Goal: Task Accomplishment & Management: Use online tool/utility

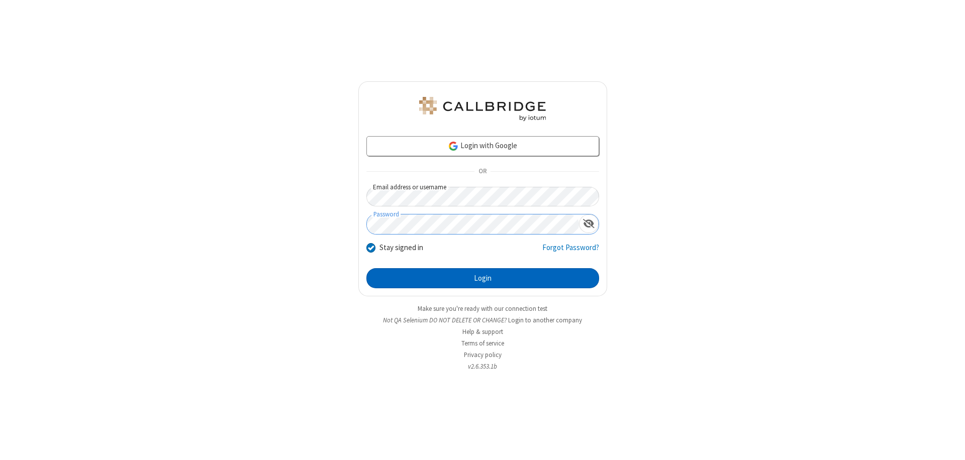
click at [483, 278] on button "Login" at bounding box center [482, 278] width 233 height 20
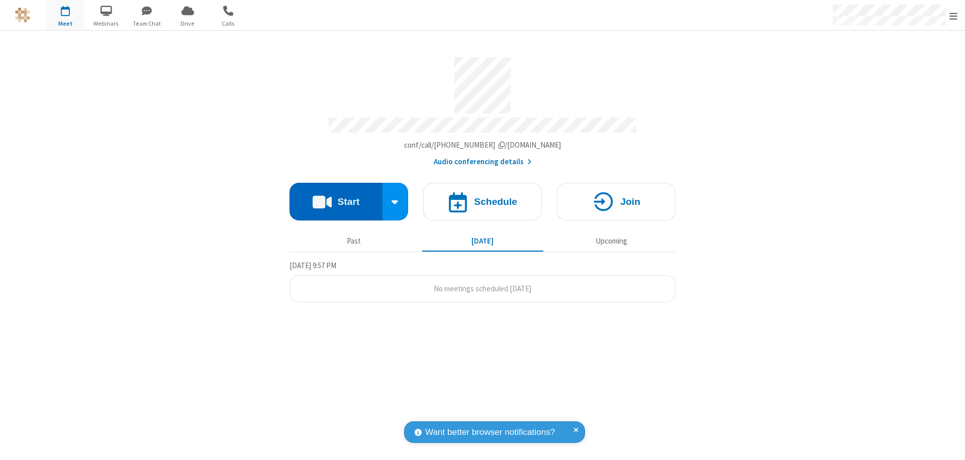
click at [336, 197] on button "Start" at bounding box center [336, 202] width 93 height 38
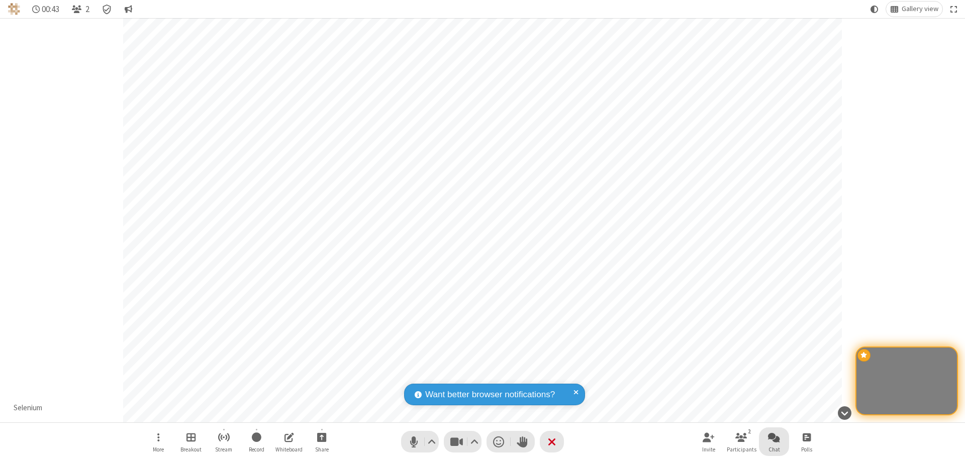
click at [774, 437] on span "Open chat" at bounding box center [774, 437] width 12 height 13
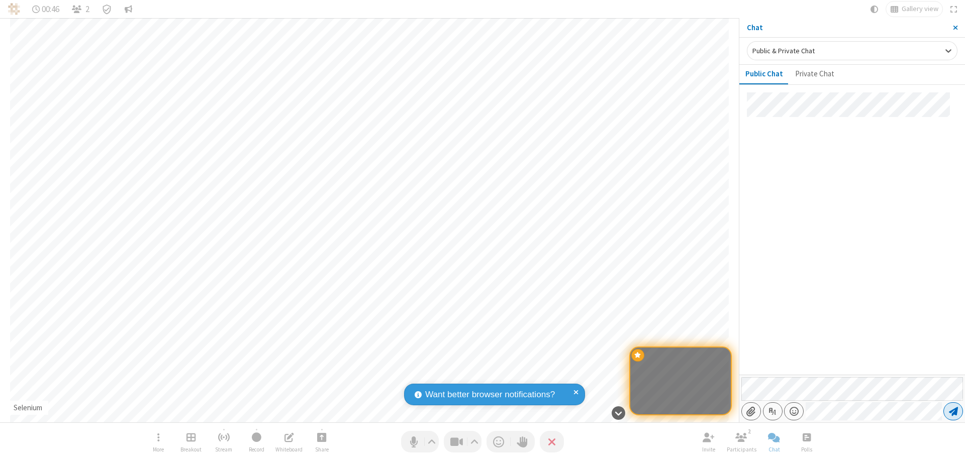
click at [953, 412] on span "Send message" at bounding box center [953, 412] width 9 height 10
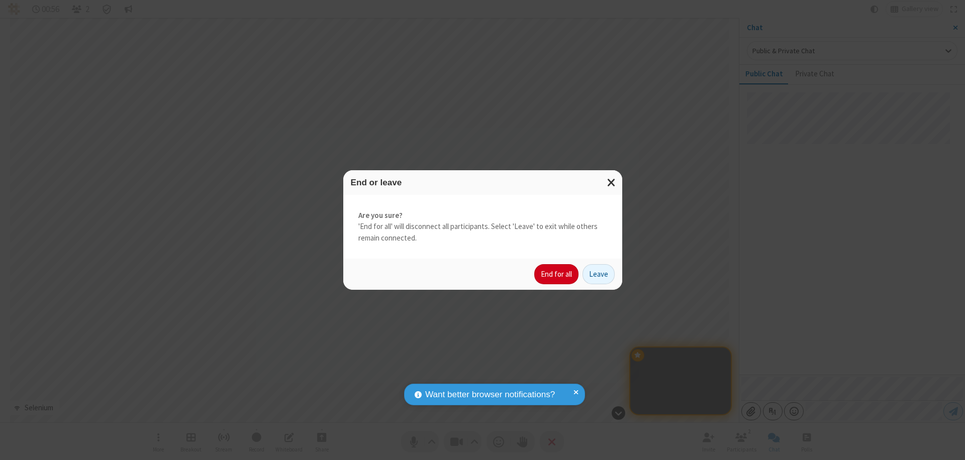
click at [557, 274] on button "End for all" at bounding box center [556, 274] width 44 height 20
